Goal: Navigation & Orientation: Find specific page/section

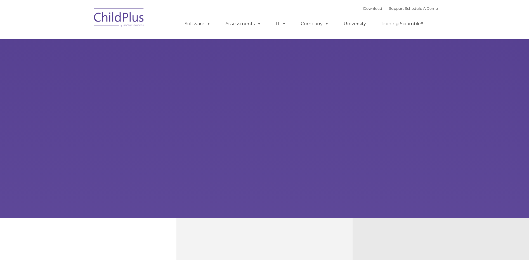
select select "MEDIUM"
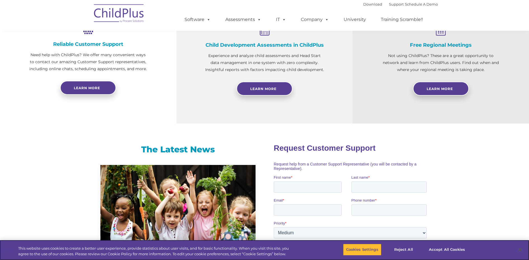
scroll to position [230, 0]
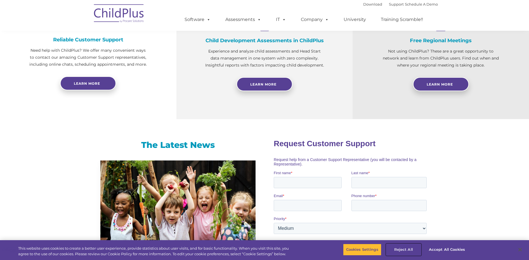
click at [404, 250] on button "Reject All" at bounding box center [403, 250] width 35 height 12
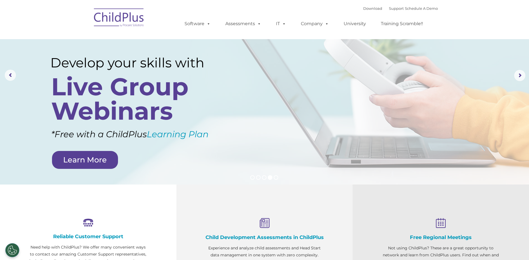
scroll to position [0, 0]
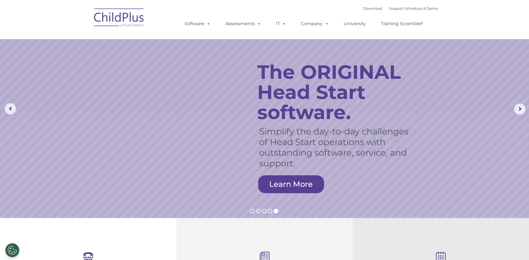
click at [122, 18] on img at bounding box center [119, 18] width 56 height 28
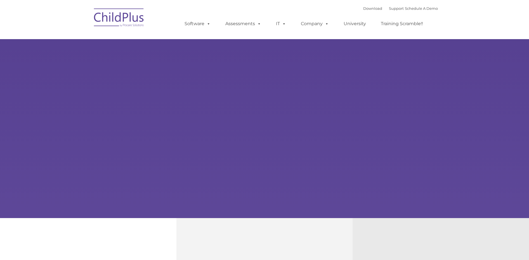
type input ""
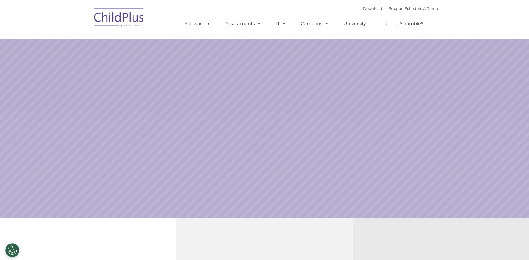
select select "MEDIUM"
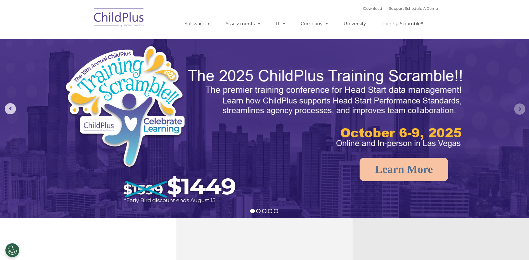
click at [521, 107] on rs-arrow at bounding box center [519, 108] width 11 height 11
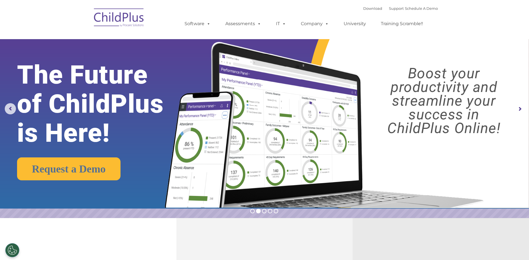
click at [521, 110] on rs-arrow at bounding box center [519, 108] width 11 height 11
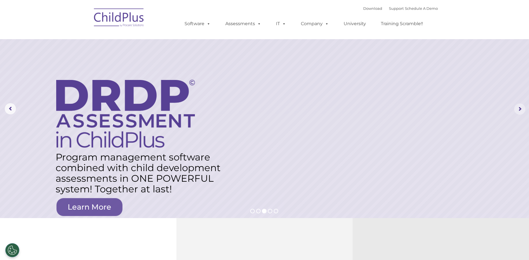
click at [521, 111] on rs-arrow at bounding box center [519, 108] width 11 height 11
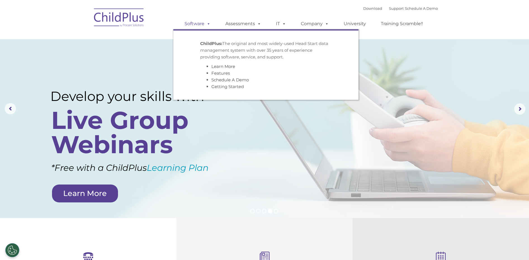
click at [193, 23] on link "Software" at bounding box center [197, 23] width 37 height 11
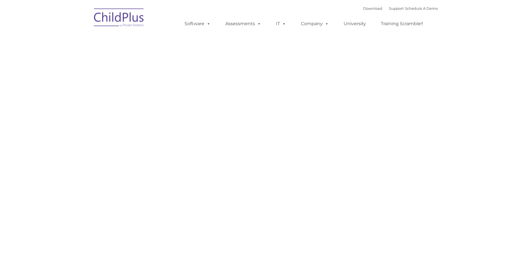
click at [244, 23] on link "Assessments" at bounding box center [243, 23] width 47 height 11
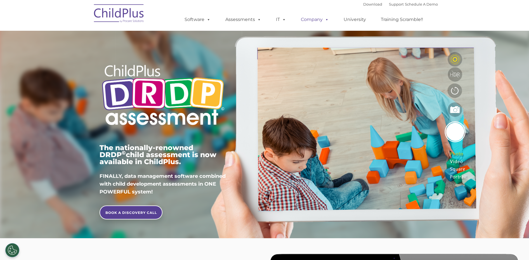
type input ""
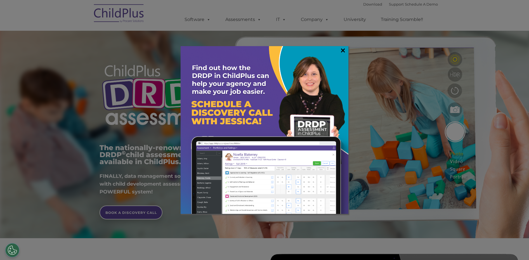
click at [344, 51] on link "×" at bounding box center [343, 51] width 6 height 6
